Goal: Task Accomplishment & Management: Use online tool/utility

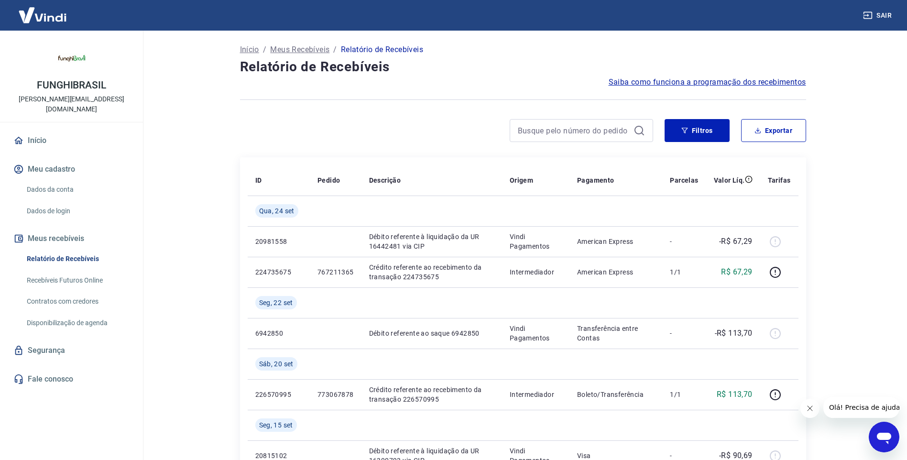
click at [83, 271] on link "Recebíveis Futuros Online" at bounding box center [77, 281] width 108 height 20
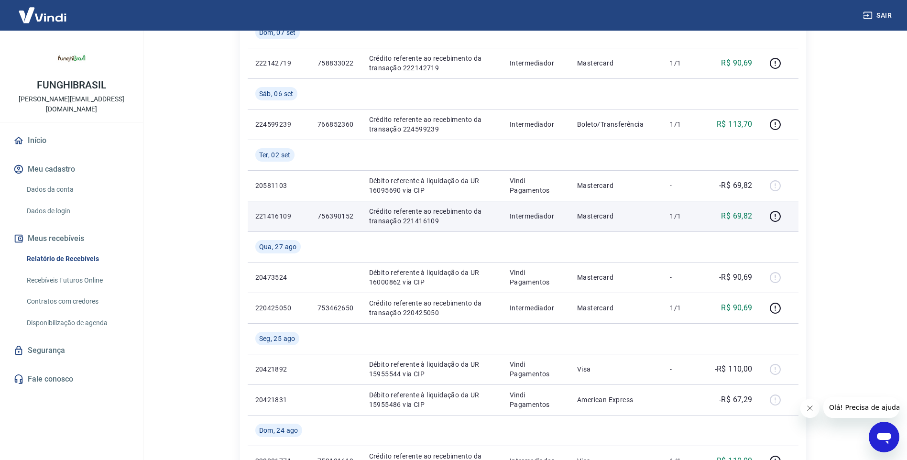
scroll to position [669, 0]
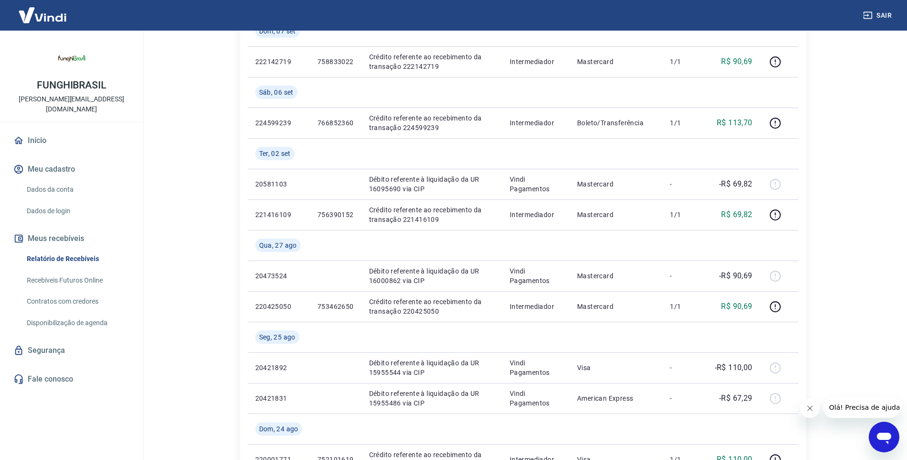
click at [76, 271] on link "Recebíveis Futuros Online" at bounding box center [77, 281] width 108 height 20
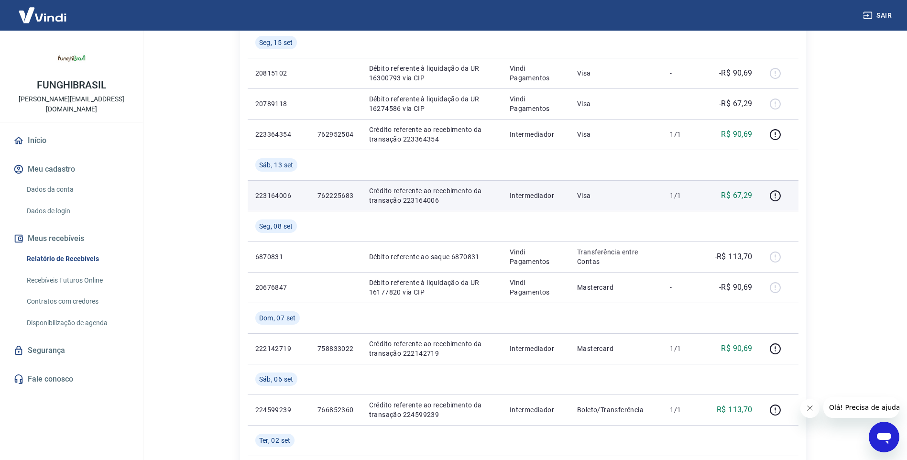
scroll to position [96, 0]
